Goal: Task Accomplishment & Management: Use online tool/utility

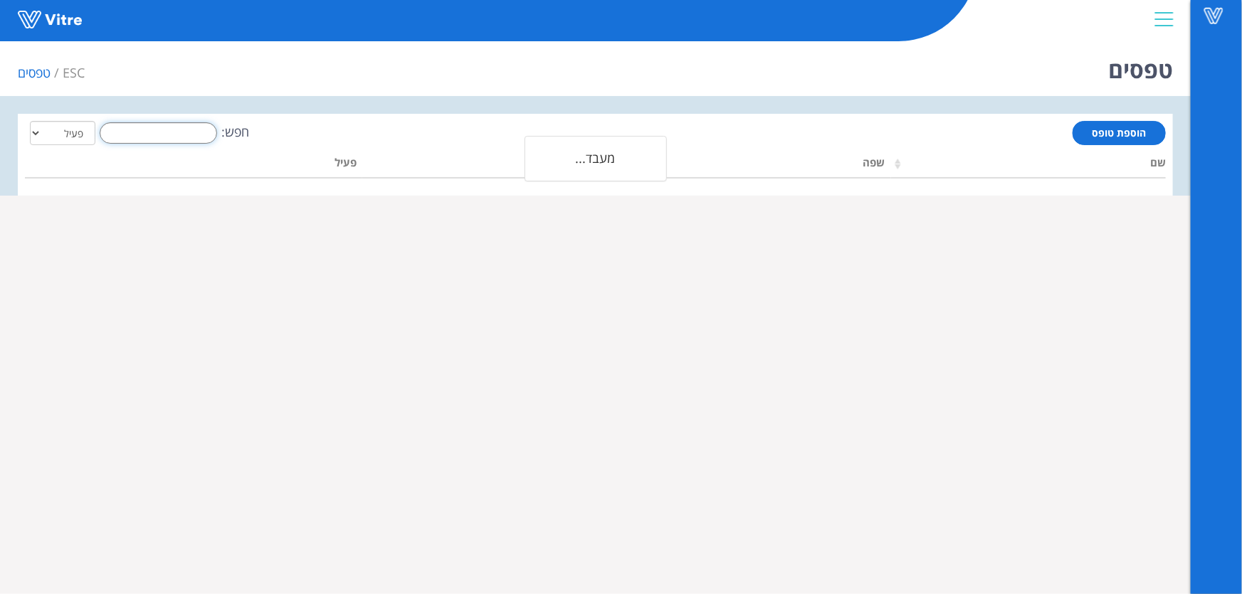
click at [156, 133] on input "חפש:" at bounding box center [158, 132] width 117 height 21
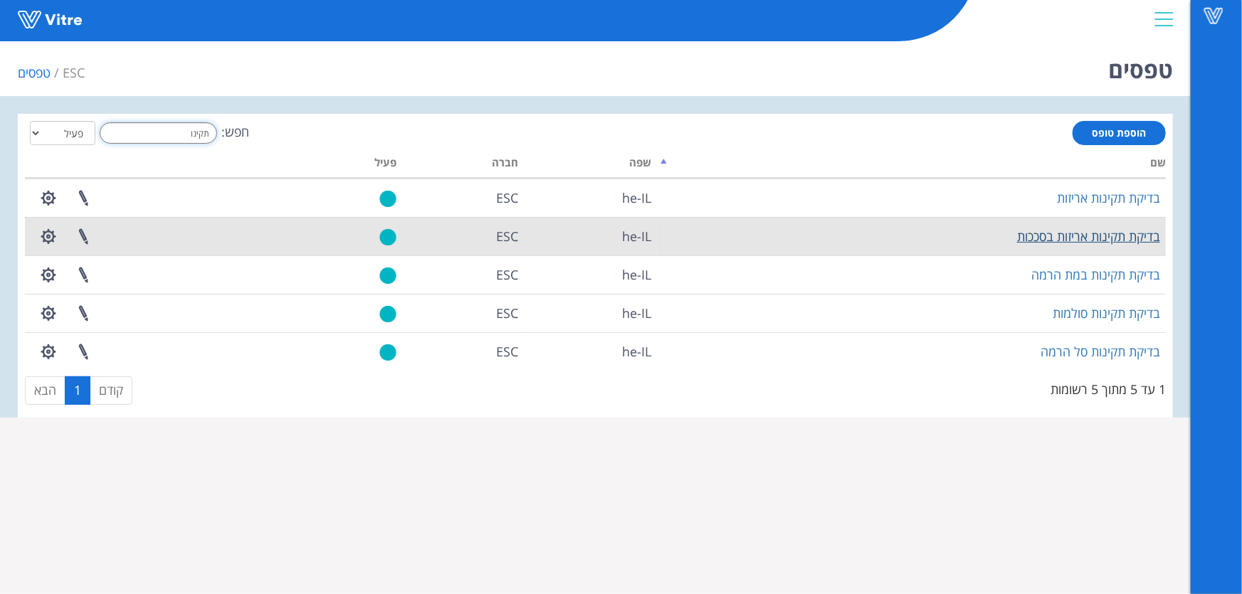
type input "תקינו"
click at [1082, 240] on link "בדיקת תקינות אריזות בסככות" at bounding box center [1088, 236] width 143 height 17
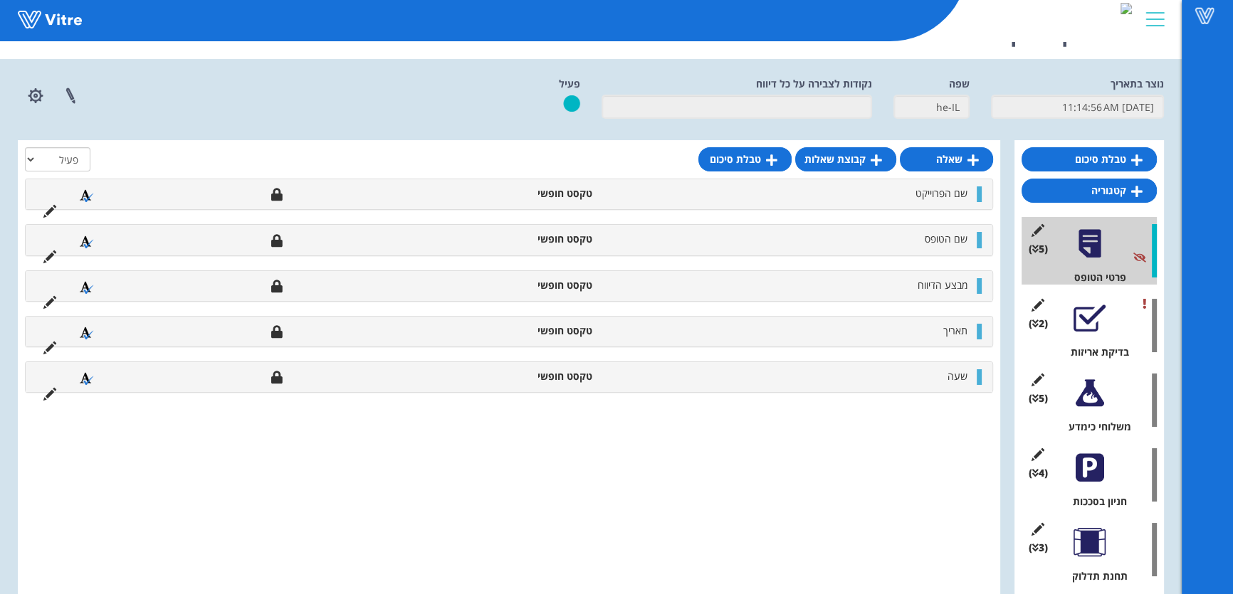
scroll to position [57, 0]
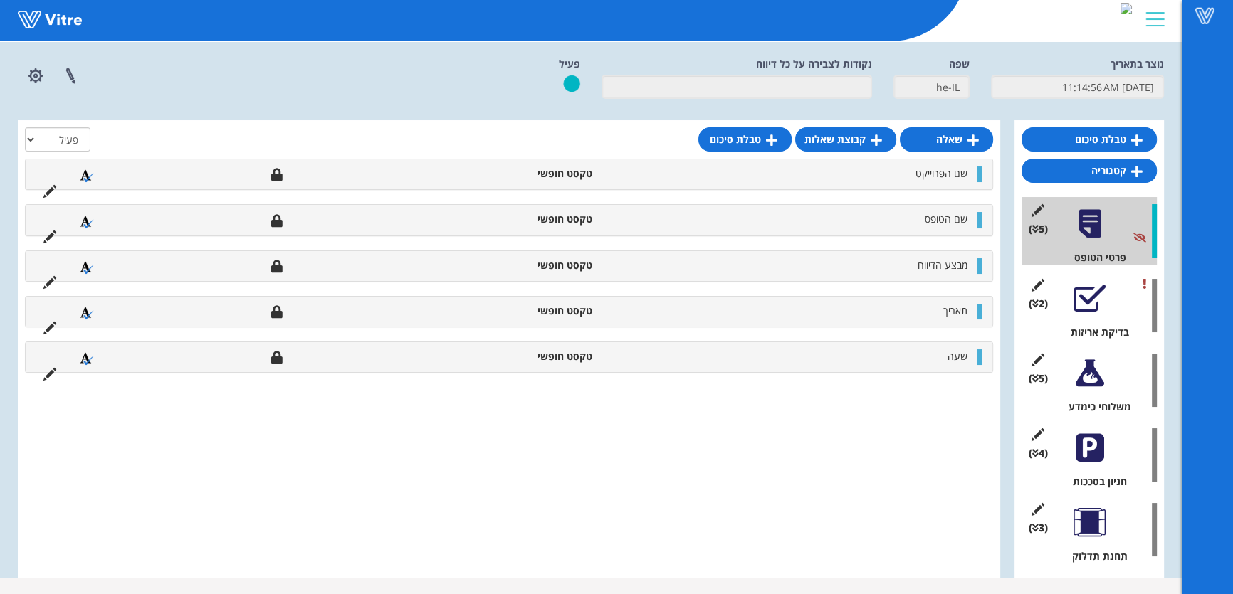
click at [1093, 522] on div at bounding box center [1089, 523] width 32 height 32
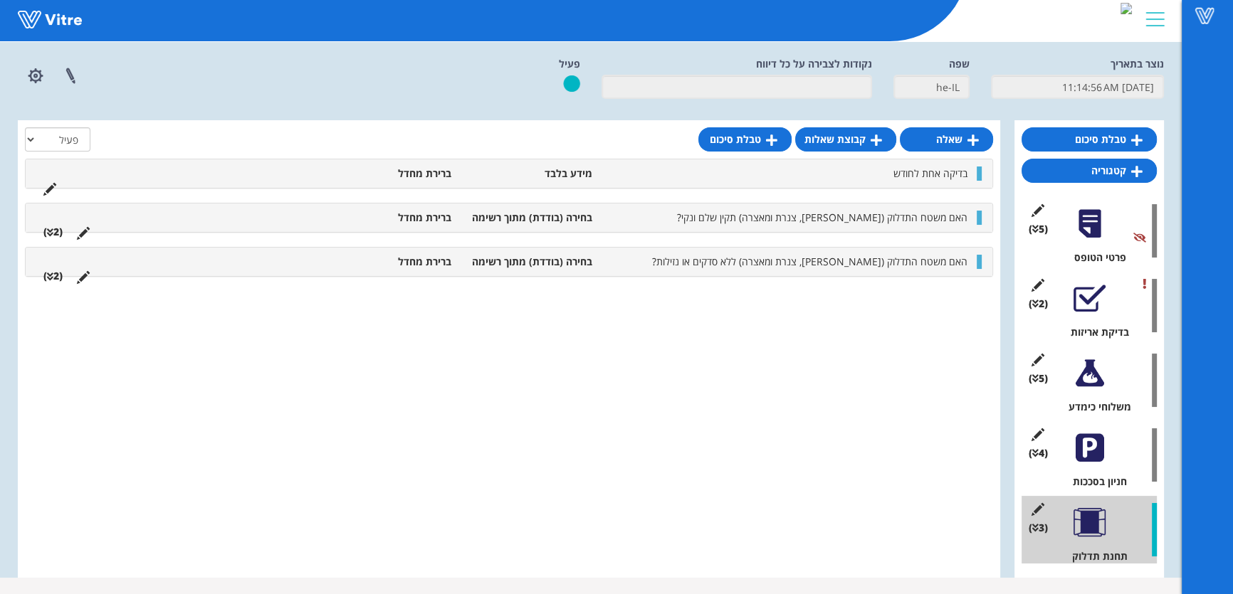
click at [1108, 448] on div "(4 ) חניון בסככות" at bounding box center [1088, 455] width 135 height 68
click at [1100, 445] on div at bounding box center [1089, 448] width 32 height 32
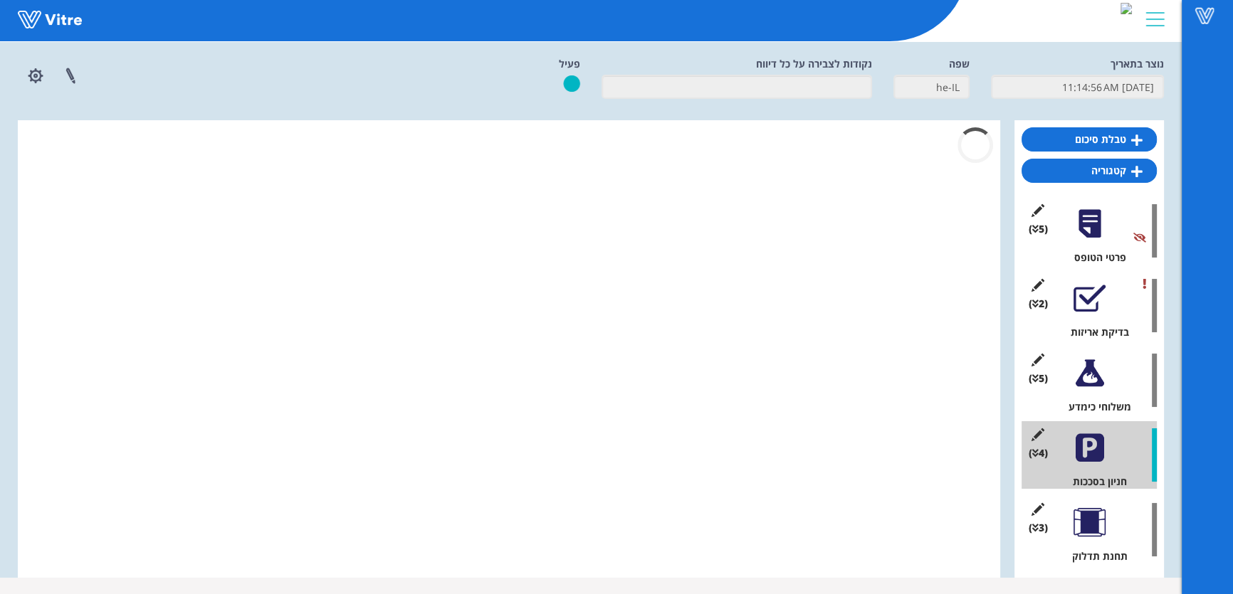
click at [1083, 373] on div at bounding box center [1089, 373] width 32 height 32
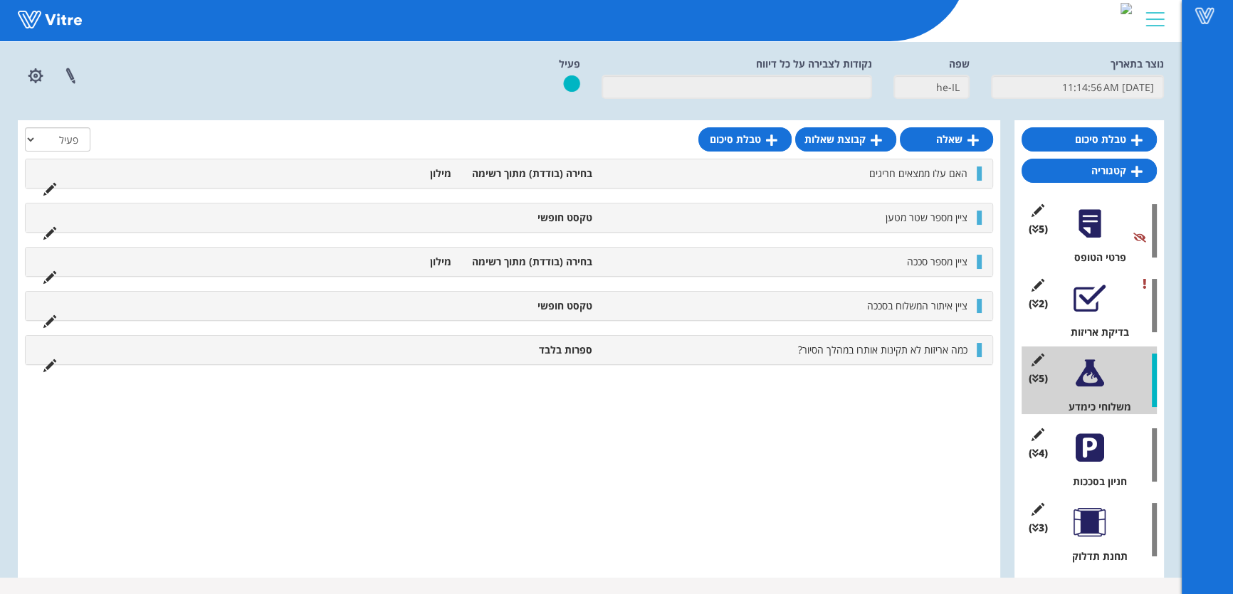
click at [1118, 302] on div "(2 ) בדיקת אריזות" at bounding box center [1088, 306] width 135 height 68
click at [1074, 315] on div "(2 ) בדיקת אריזות" at bounding box center [1088, 306] width 135 height 68
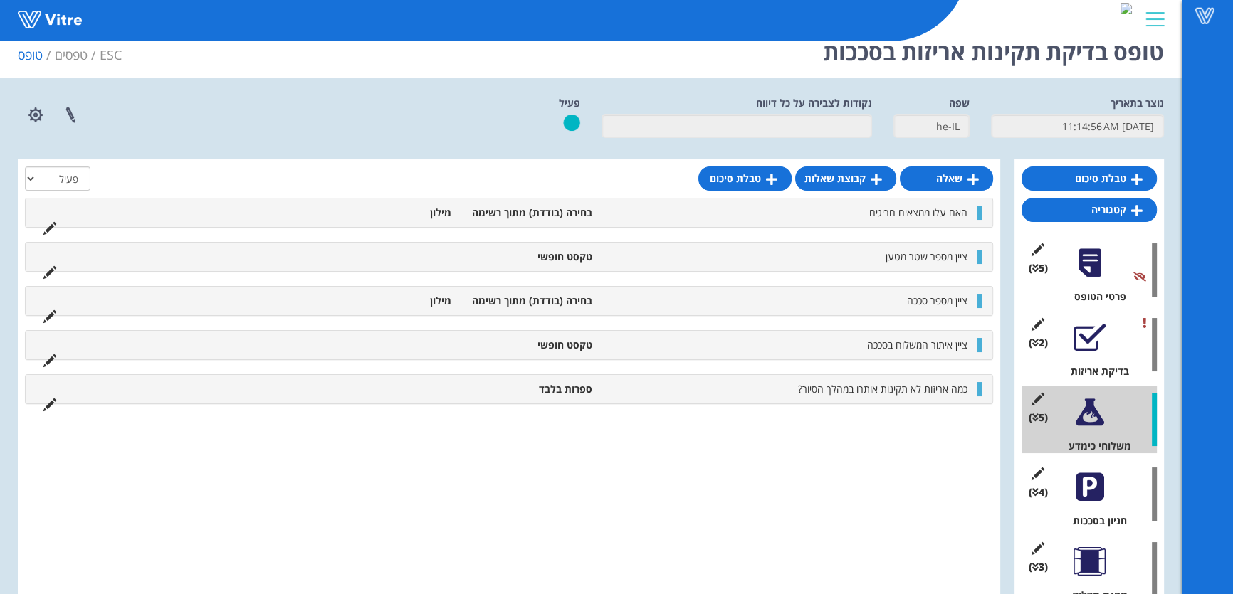
scroll to position [0, 0]
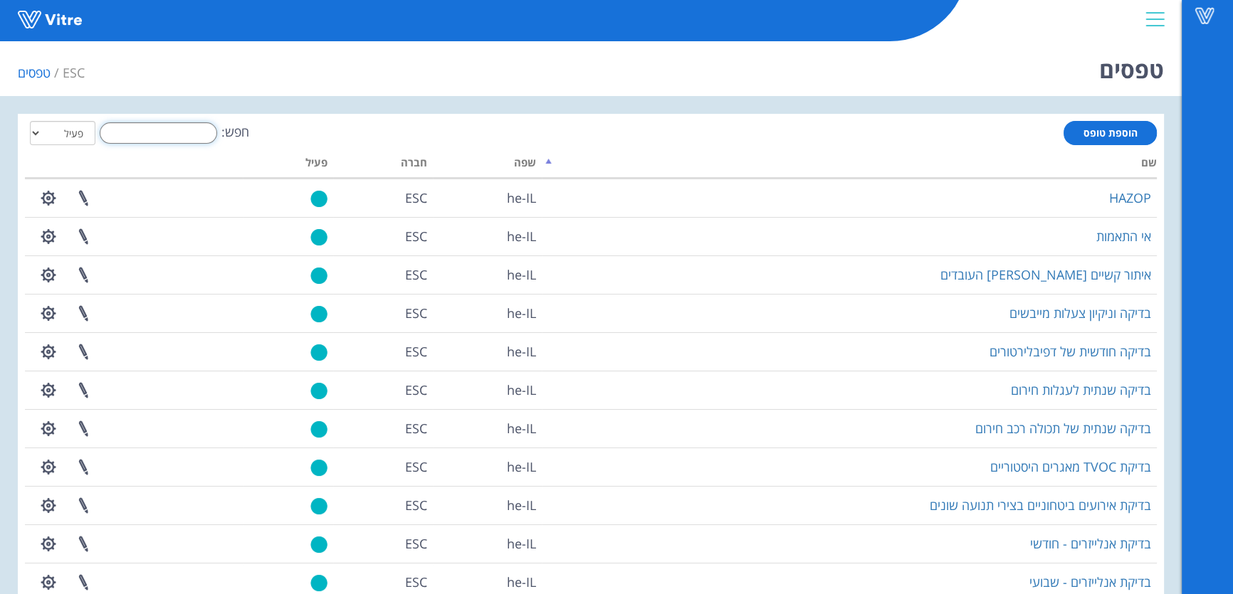
click at [165, 130] on input "חפש:" at bounding box center [158, 132] width 117 height 21
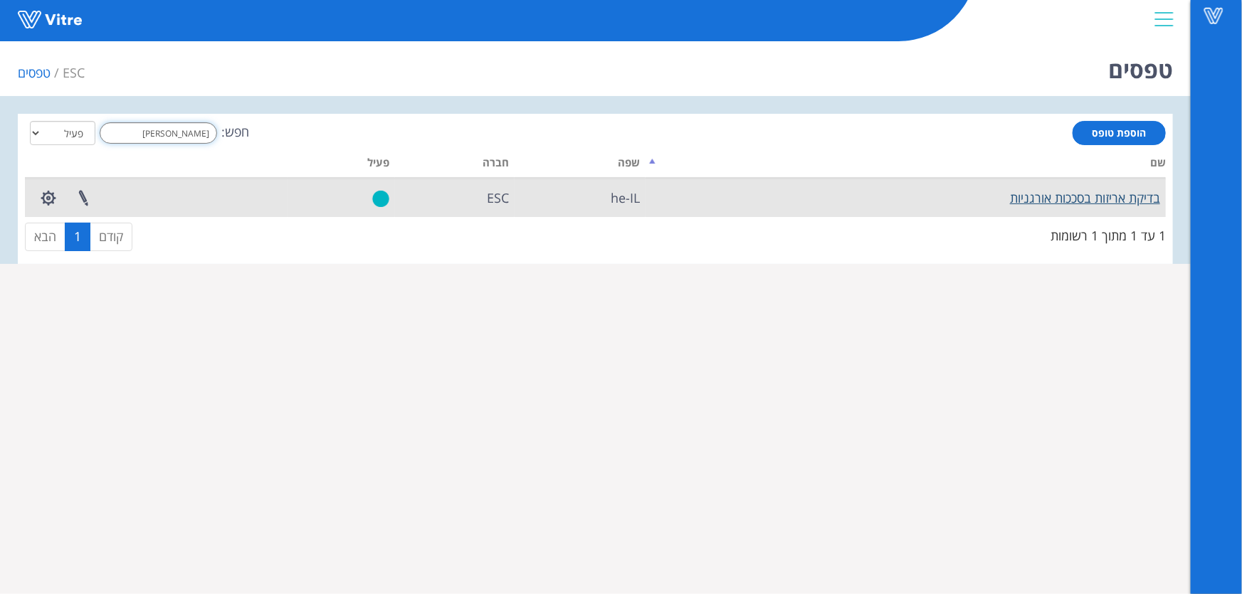
type input "אורגניו"
click at [1052, 199] on link "בדיקת אריזות בסככות אורגניות" at bounding box center [1085, 197] width 150 height 17
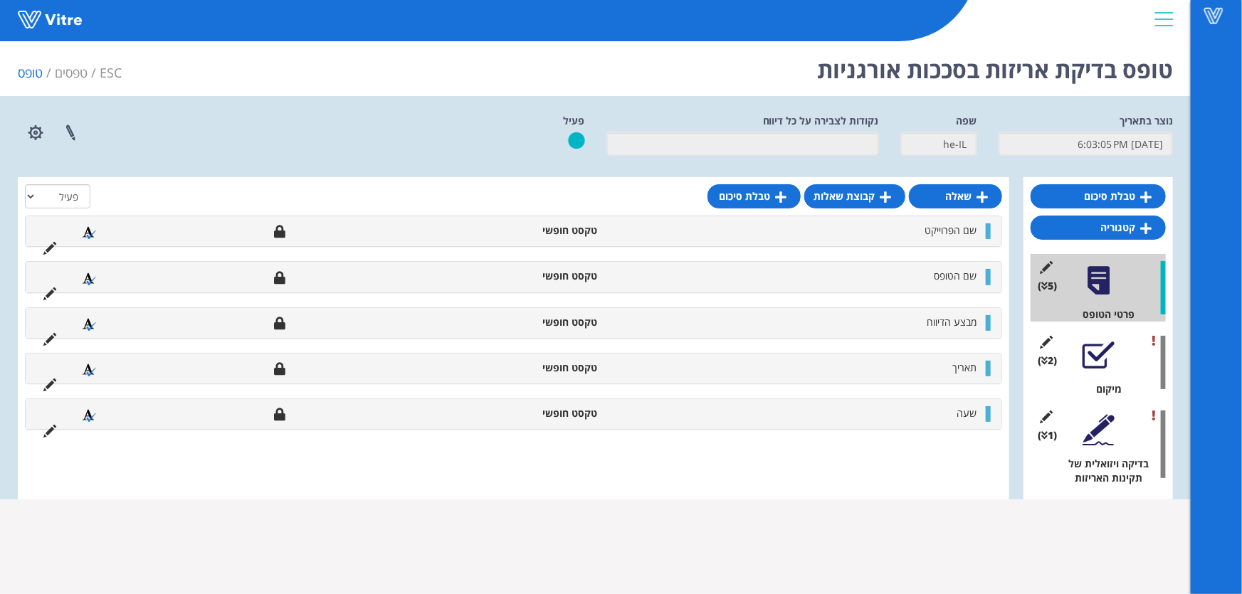
click at [1098, 441] on div at bounding box center [1099, 430] width 32 height 32
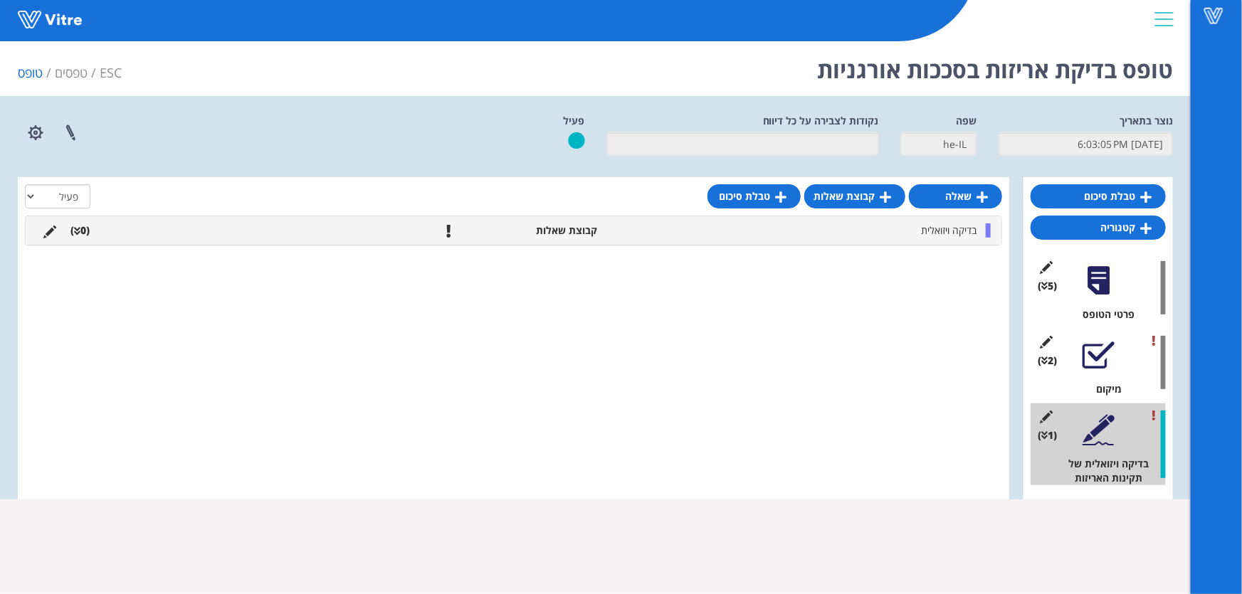
click at [1100, 362] on div at bounding box center [1099, 356] width 32 height 32
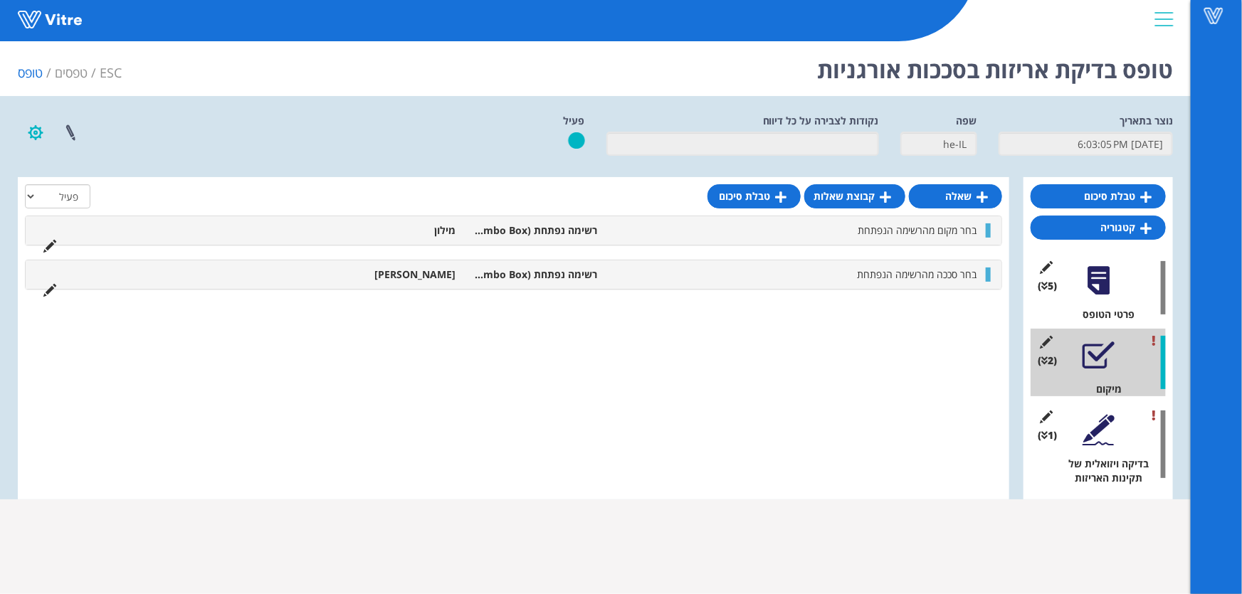
click at [31, 134] on button "button" at bounding box center [36, 133] width 36 height 38
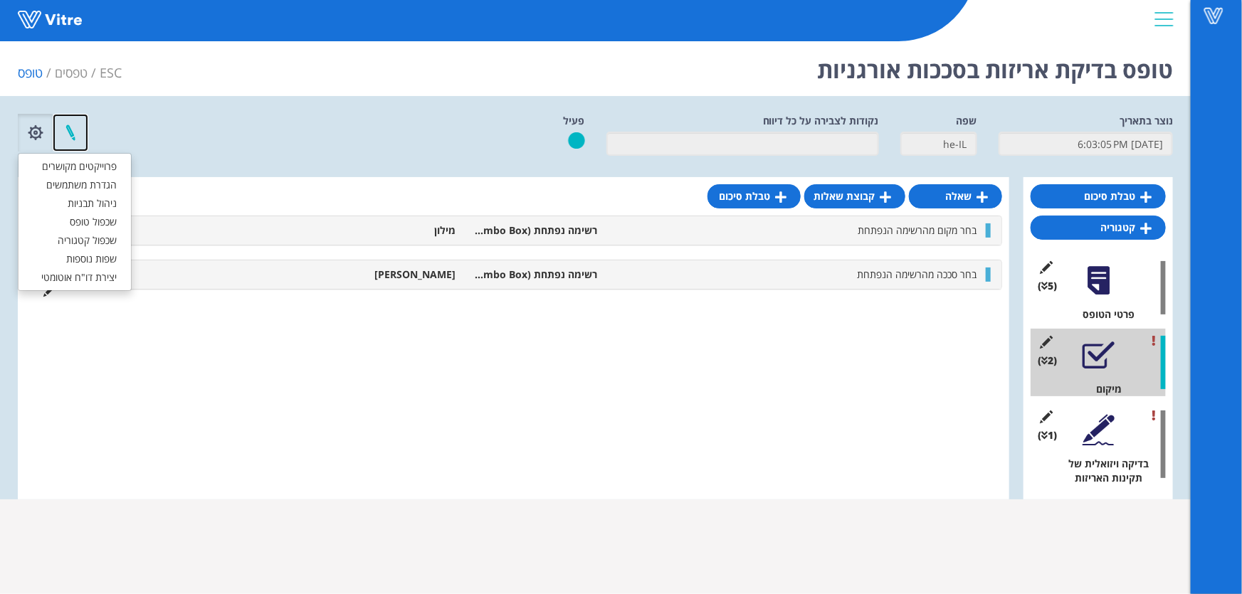
click at [59, 135] on link at bounding box center [71, 133] width 36 height 38
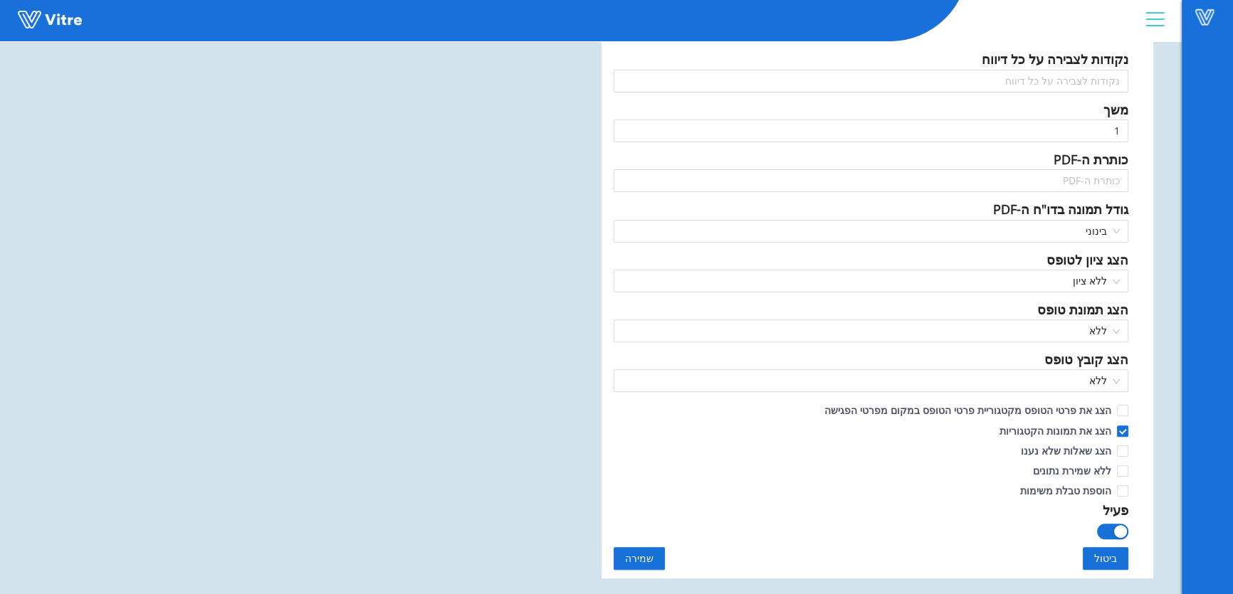
scroll to position [647, 0]
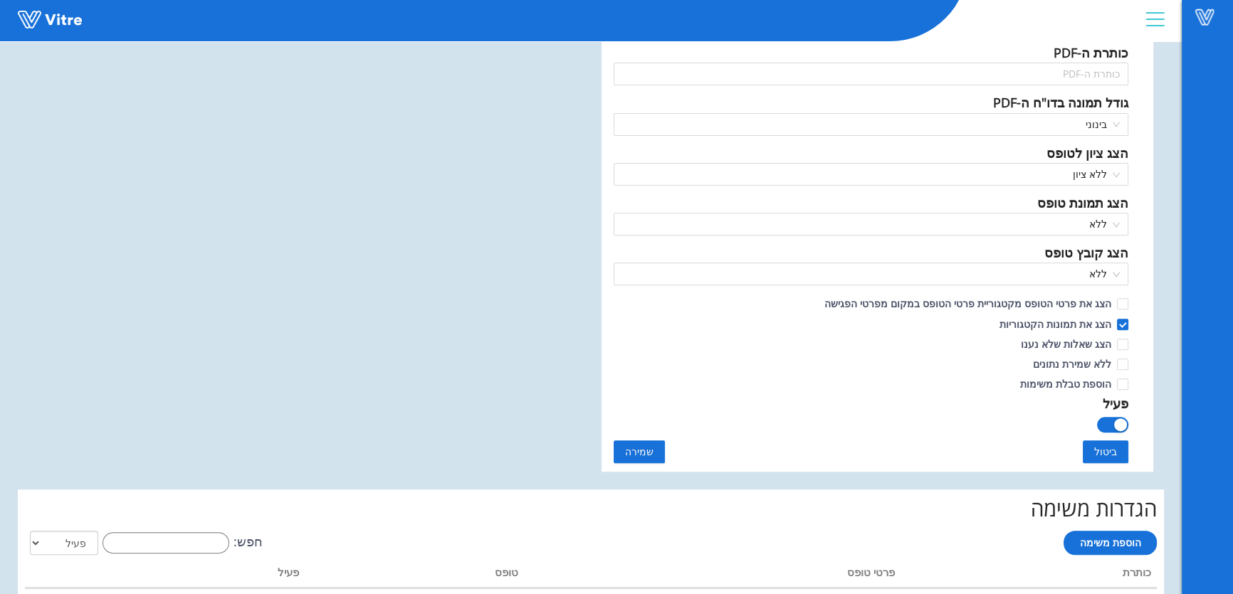
click at [1116, 424] on div "button" at bounding box center [1120, 425] width 13 height 13
click at [638, 449] on span "שמירה" at bounding box center [639, 452] width 28 height 16
